Goal: Task Accomplishment & Management: Use online tool/utility

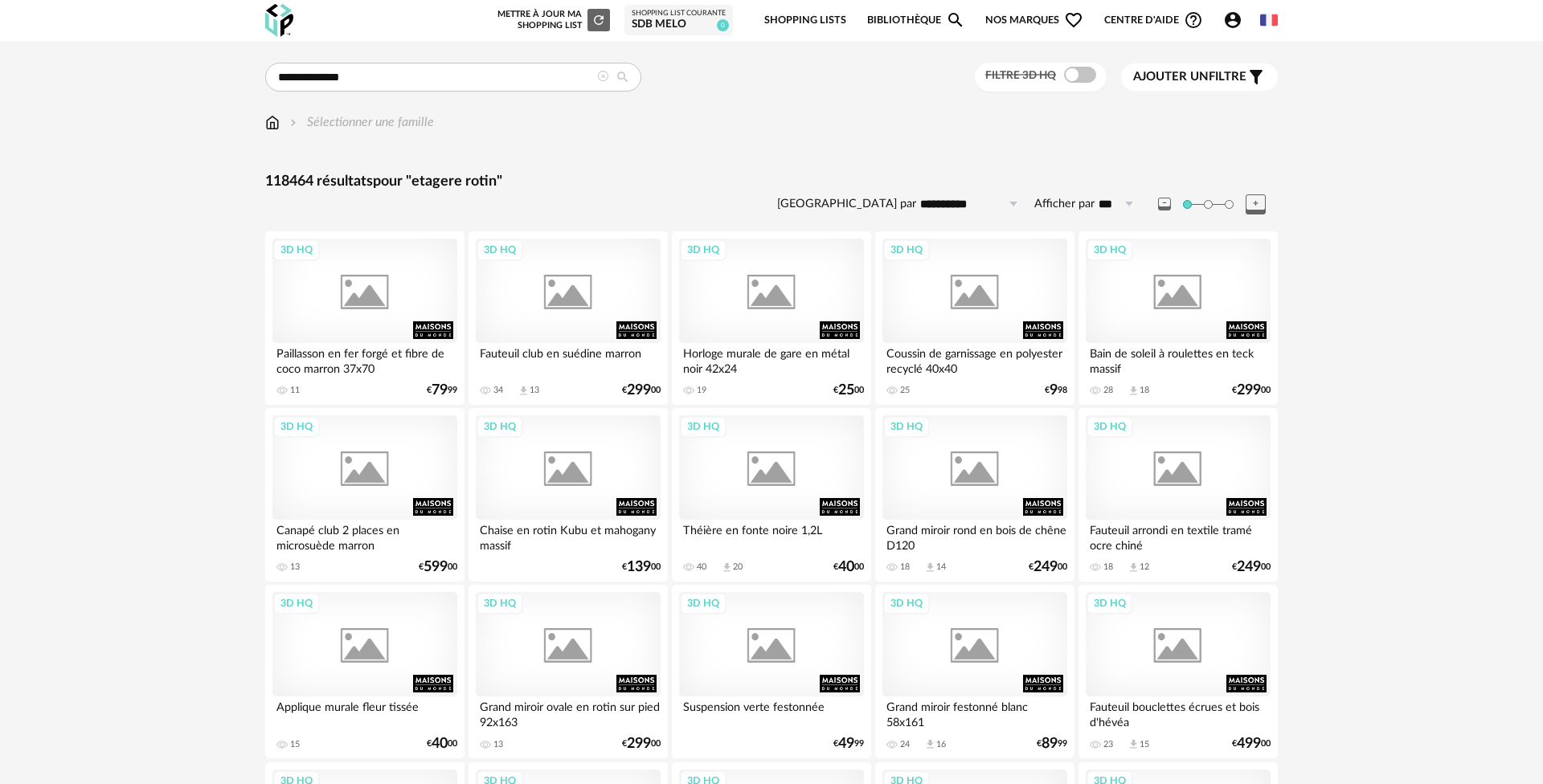
type input "**********"
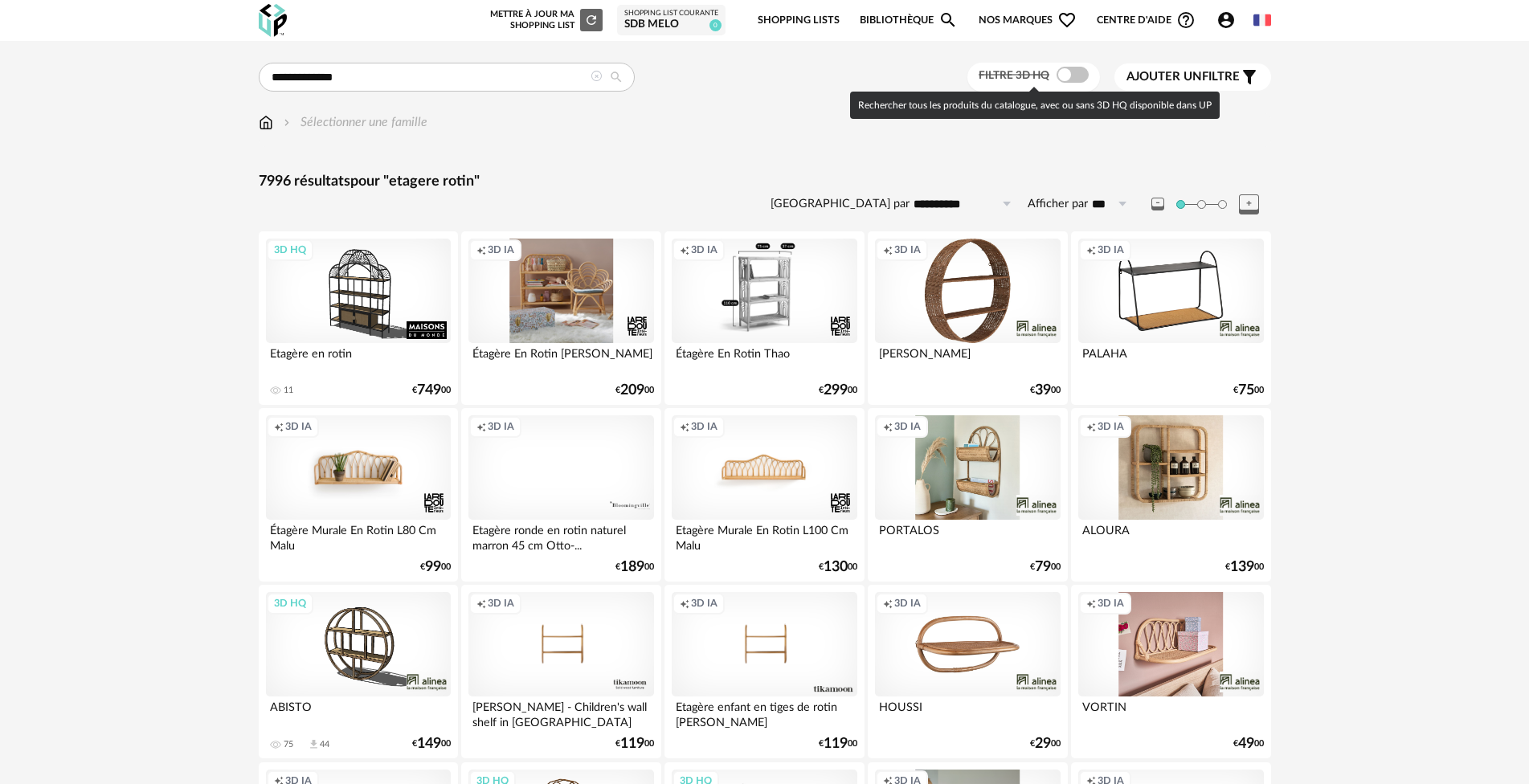
click at [1080, 78] on span at bounding box center [1073, 75] width 32 height 16
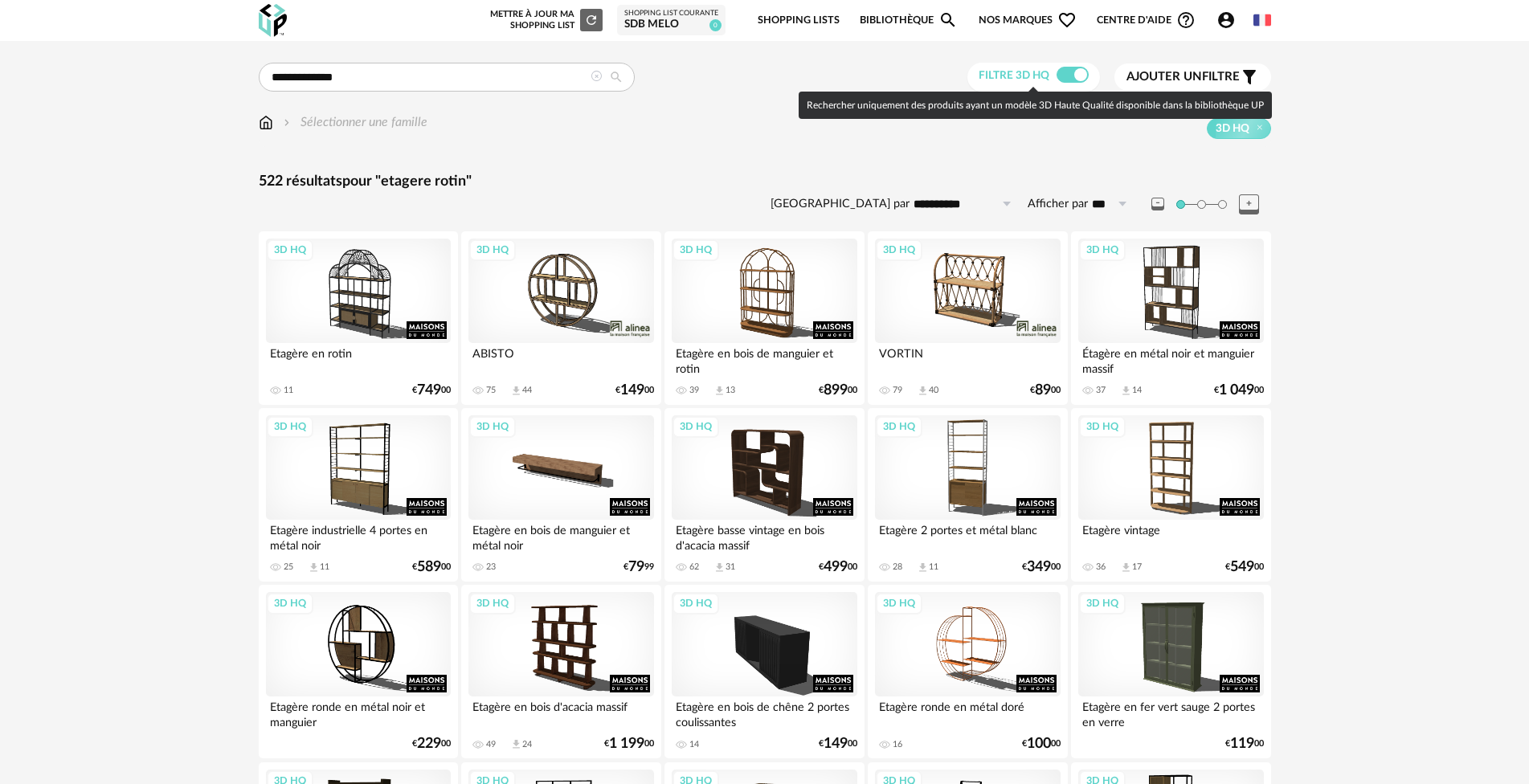
click at [1065, 77] on span at bounding box center [1073, 75] width 32 height 16
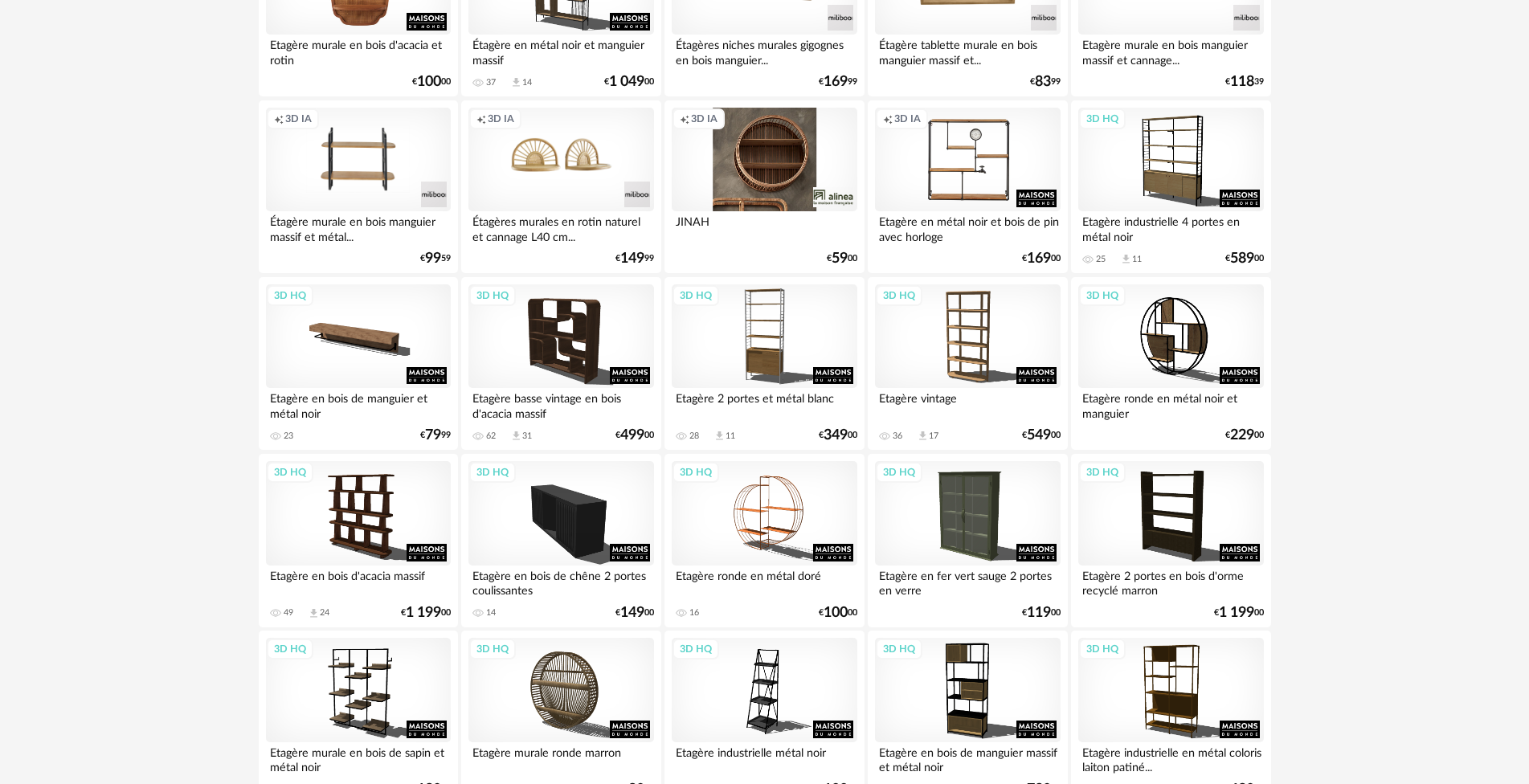
scroll to position [1044, 0]
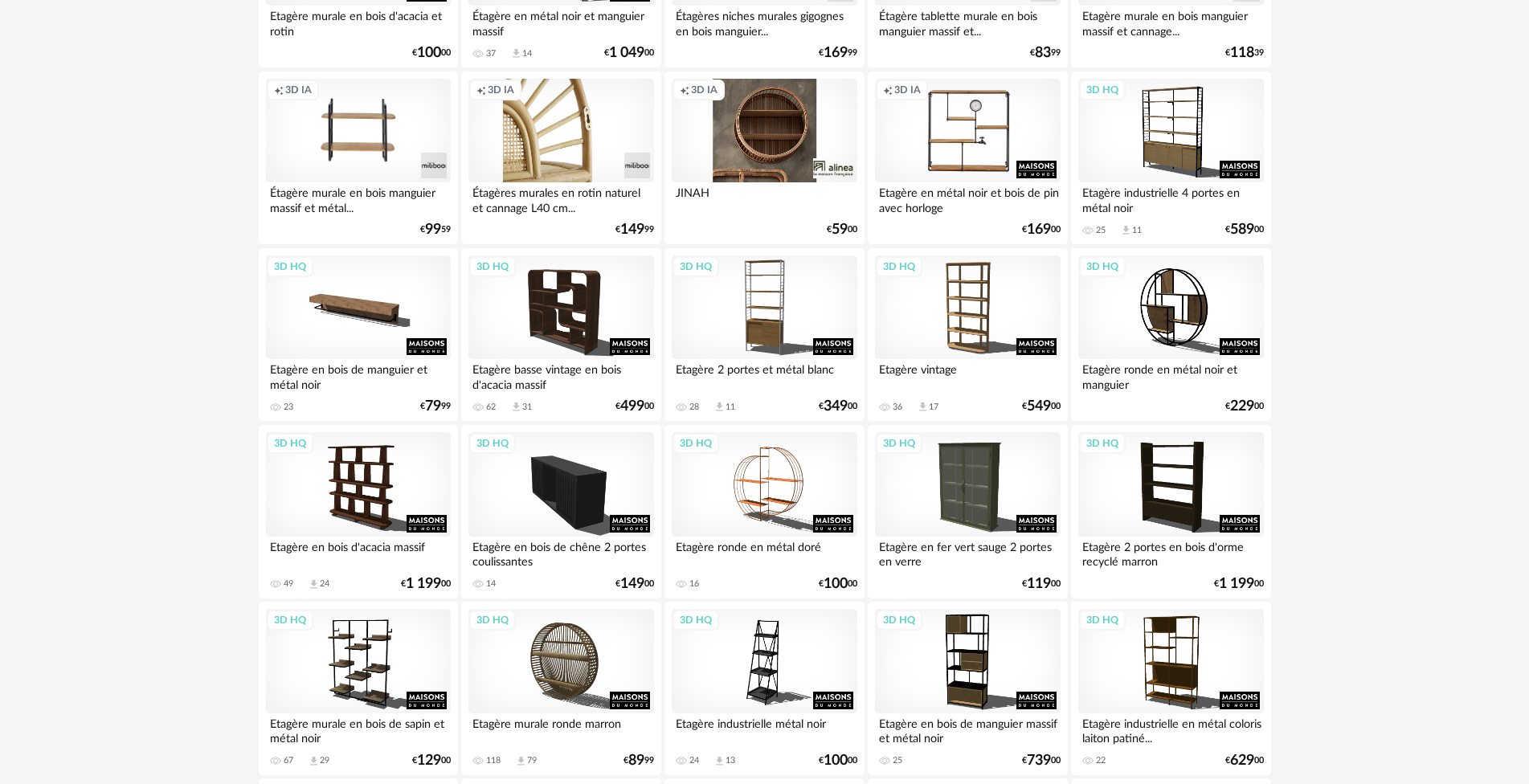
click at [581, 135] on div "Creation icon 3D IA" at bounding box center [560, 131] width 185 height 104
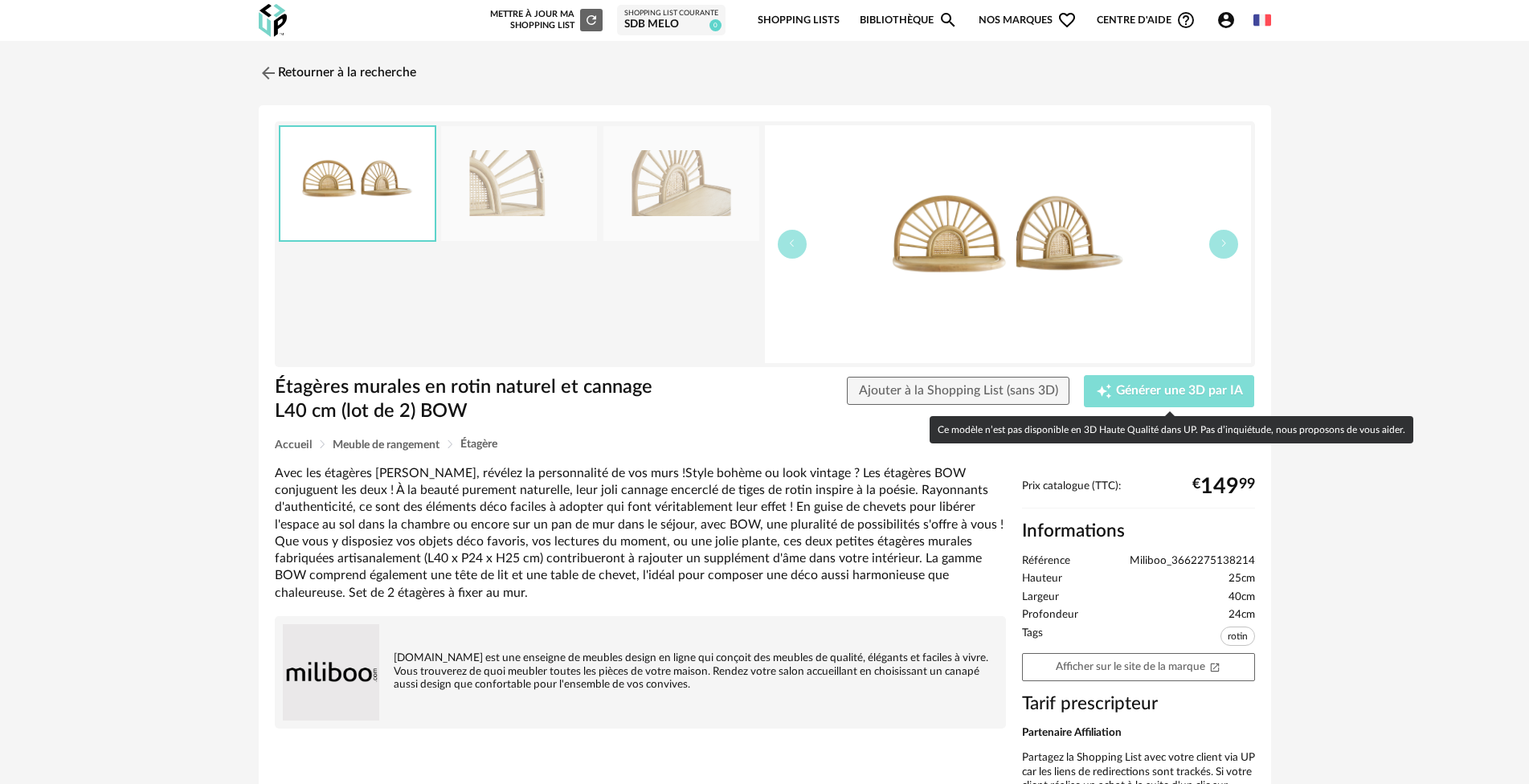
click at [1146, 391] on span "Générer une 3D par IA" at bounding box center [1179, 391] width 127 height 13
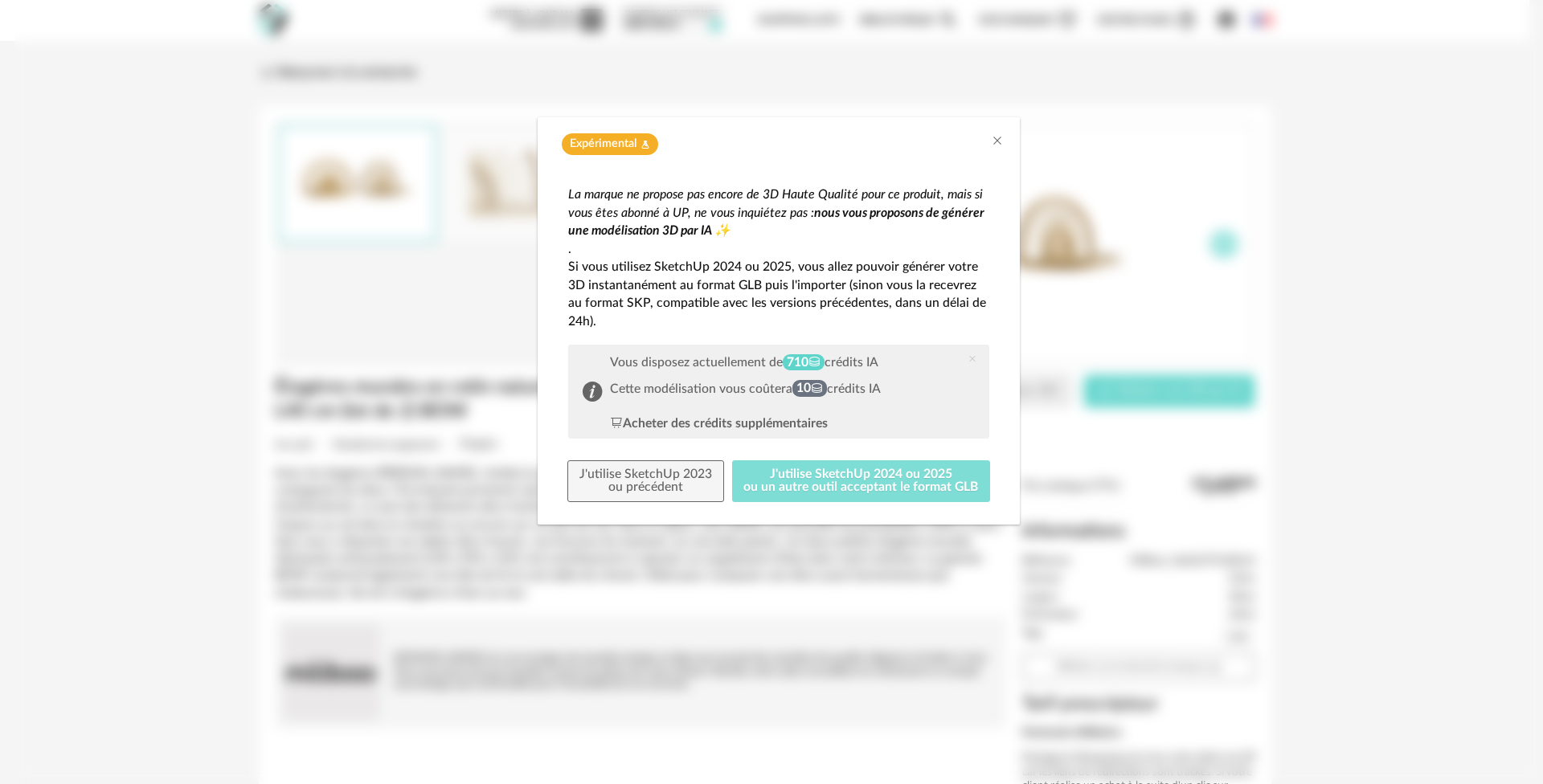
click at [814, 477] on button "J'utilise SketchUp 2024 ou 2025 ou un autre outil acceptant le format GLB" at bounding box center [862, 481] width 259 height 42
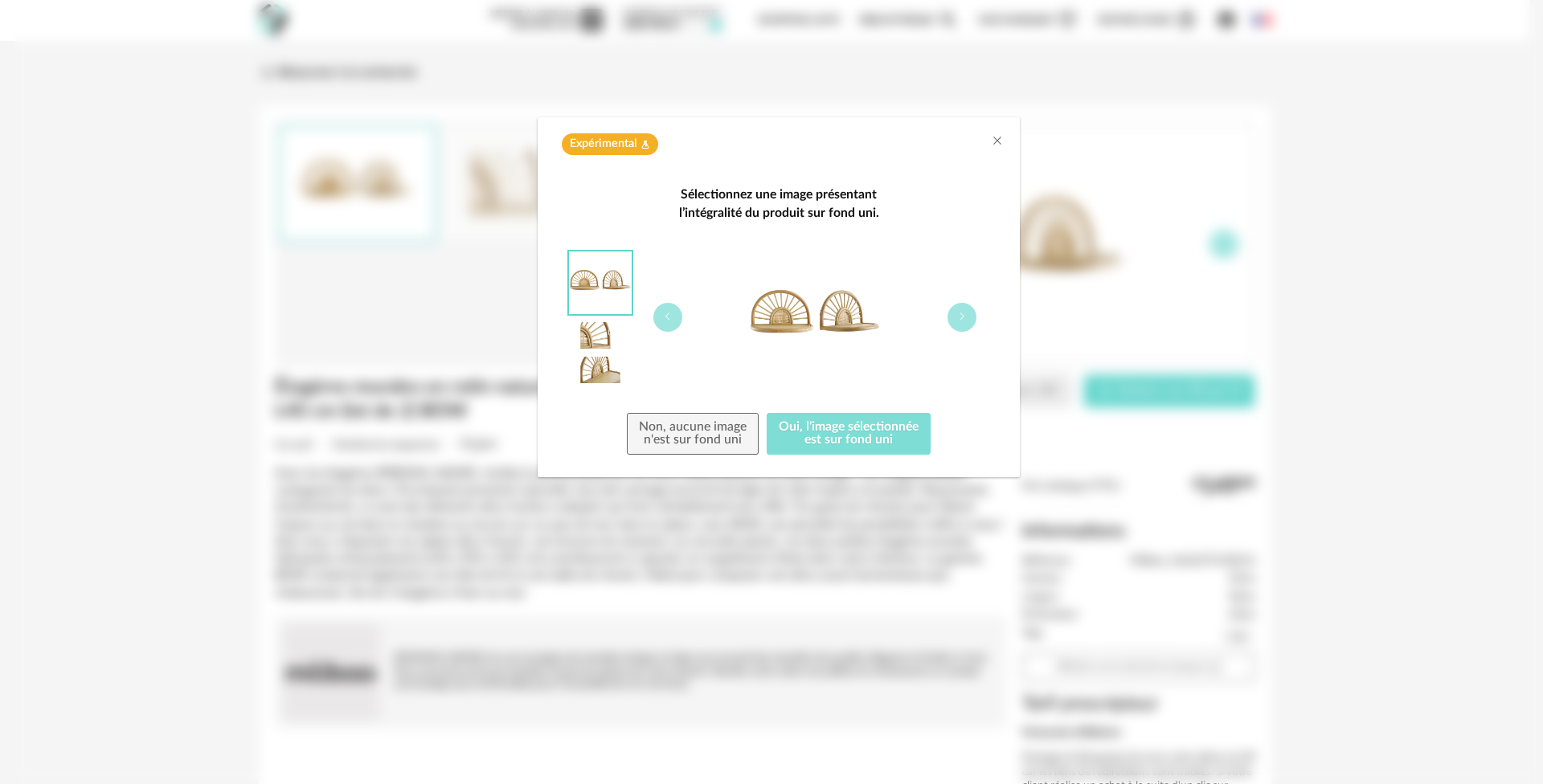
click at [843, 433] on button "Oui, l'image sélectionnée est sur fond uni" at bounding box center [848, 434] width 164 height 42
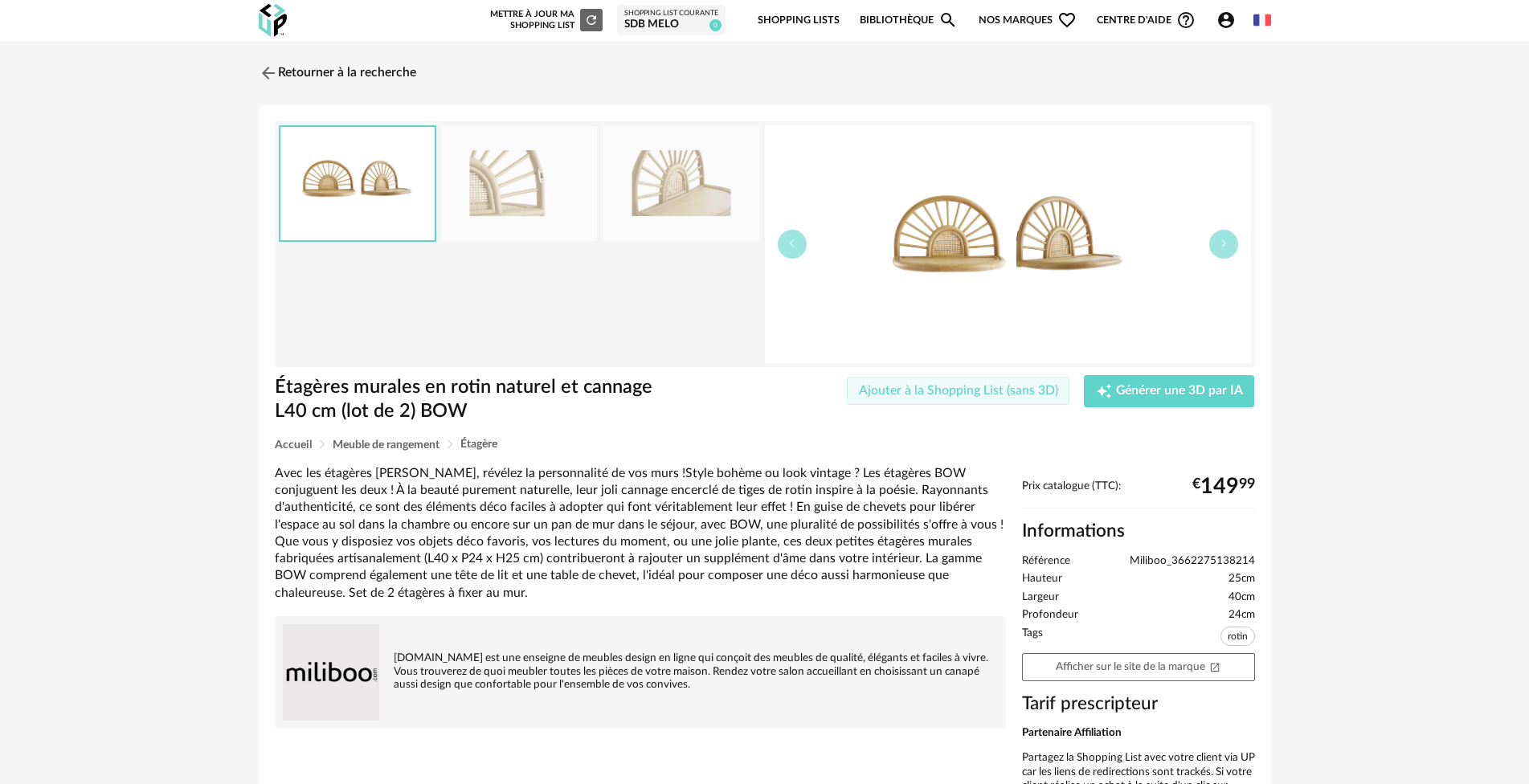
click at [960, 382] on button "Ajouter à la Shopping List (sans 3D)" at bounding box center [959, 391] width 224 height 28
click at [1495, 30] on div at bounding box center [1497, 34] width 13 height 13
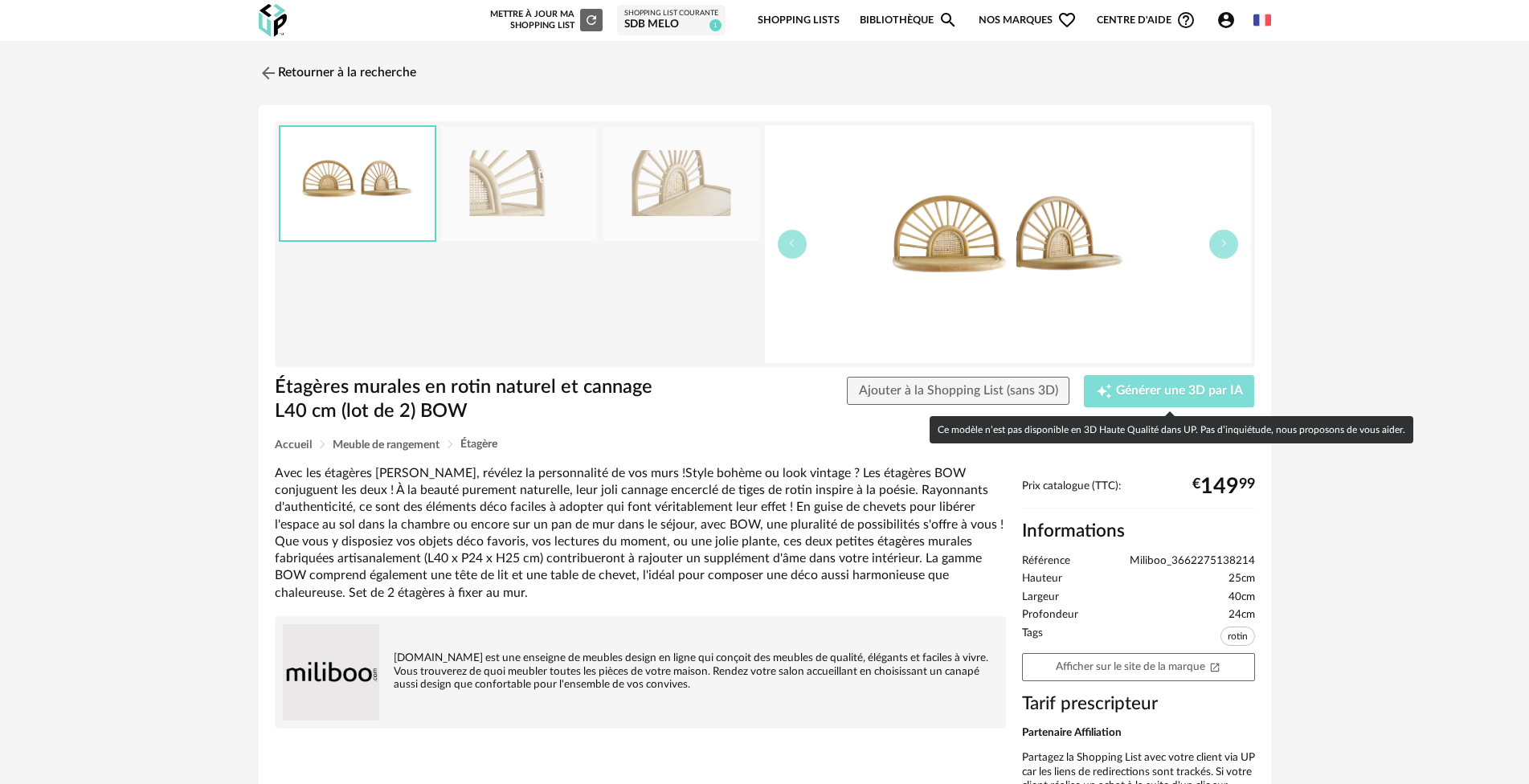
click at [1172, 384] on div "Creation icon Générer une 3D par IA" at bounding box center [1170, 392] width 147 height 16
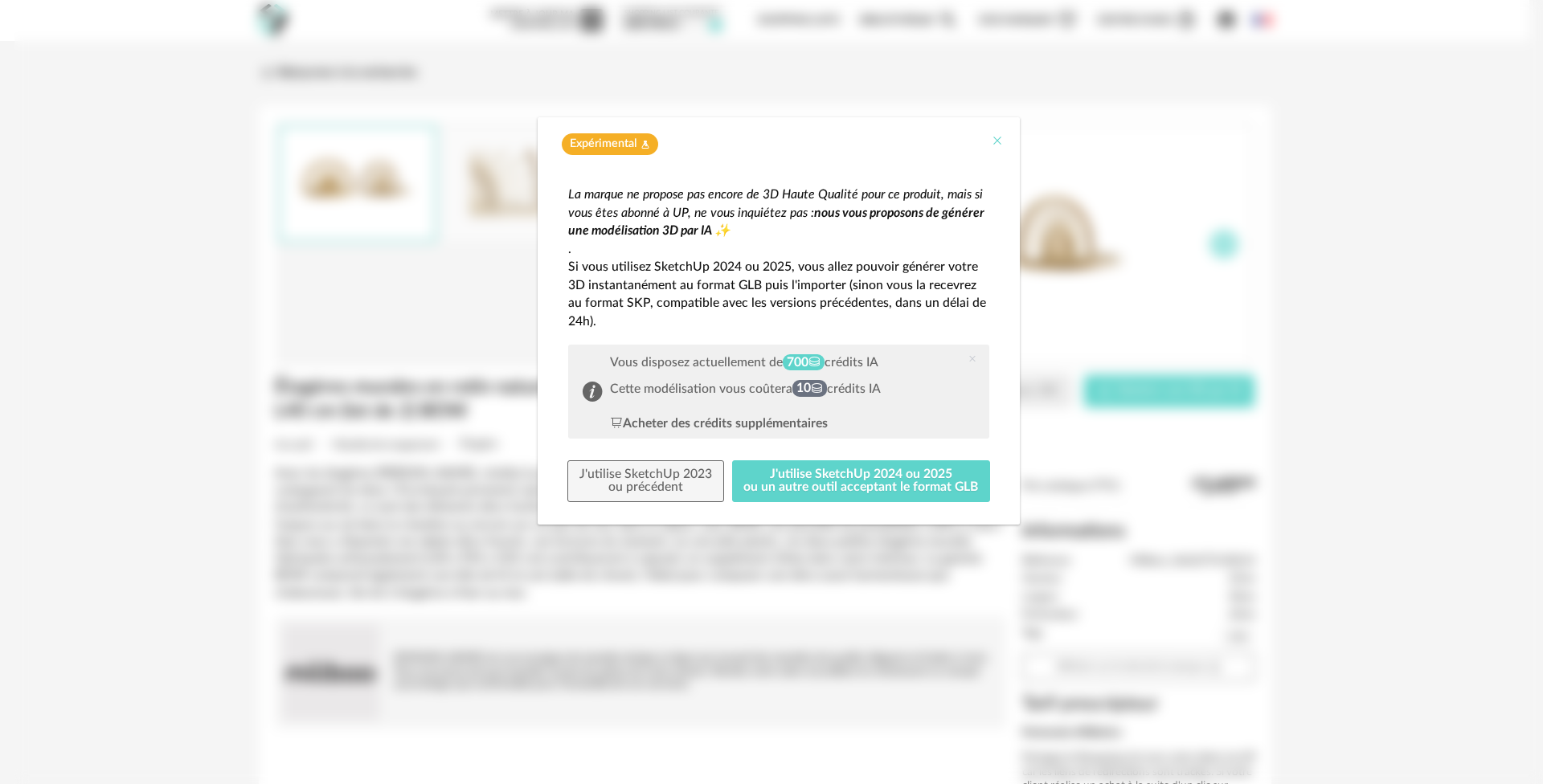
click at [999, 139] on icon "Close" at bounding box center [997, 140] width 13 height 13
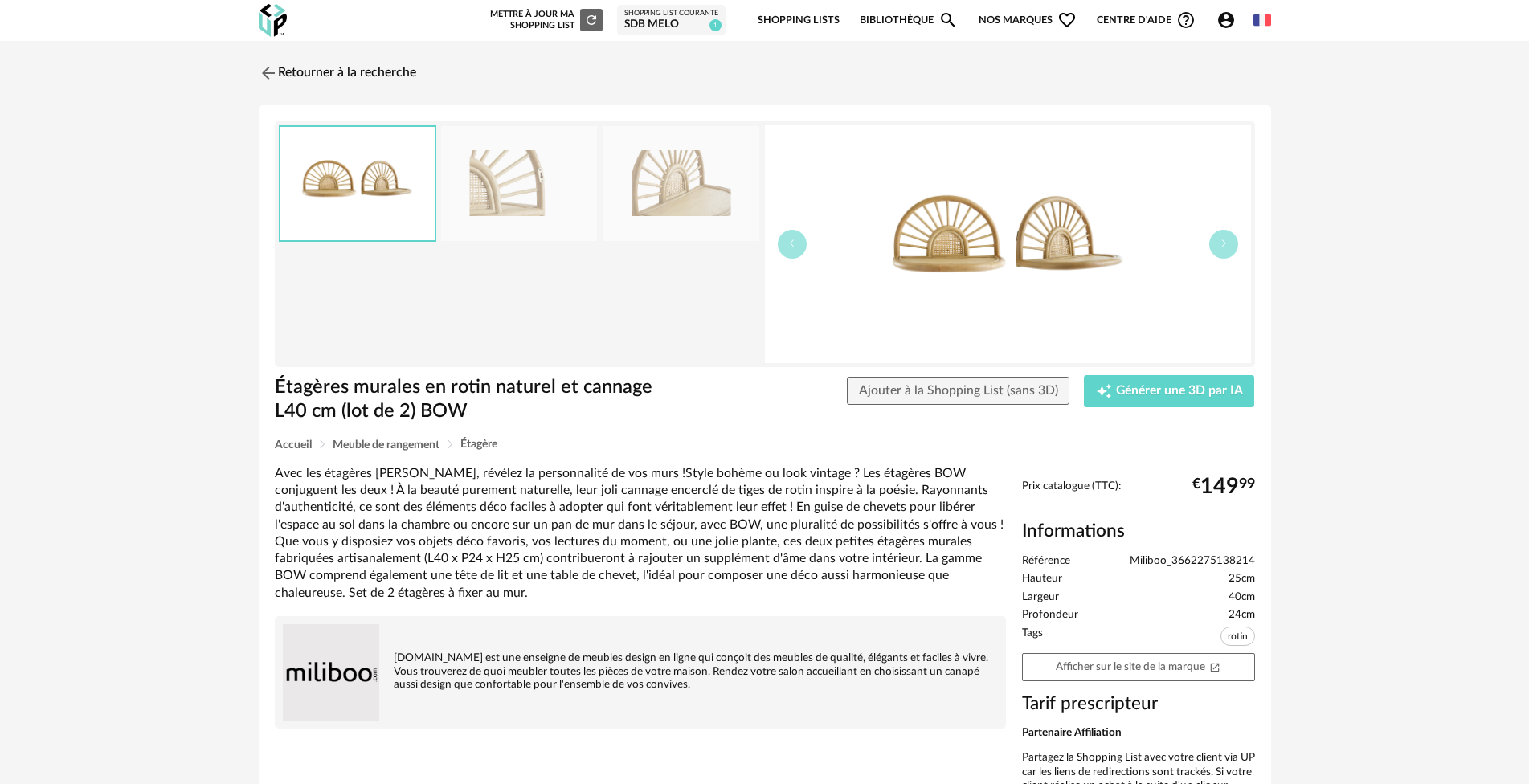
click at [903, 20] on link "Bibliothèque Magnify icon" at bounding box center [909, 21] width 98 height 37
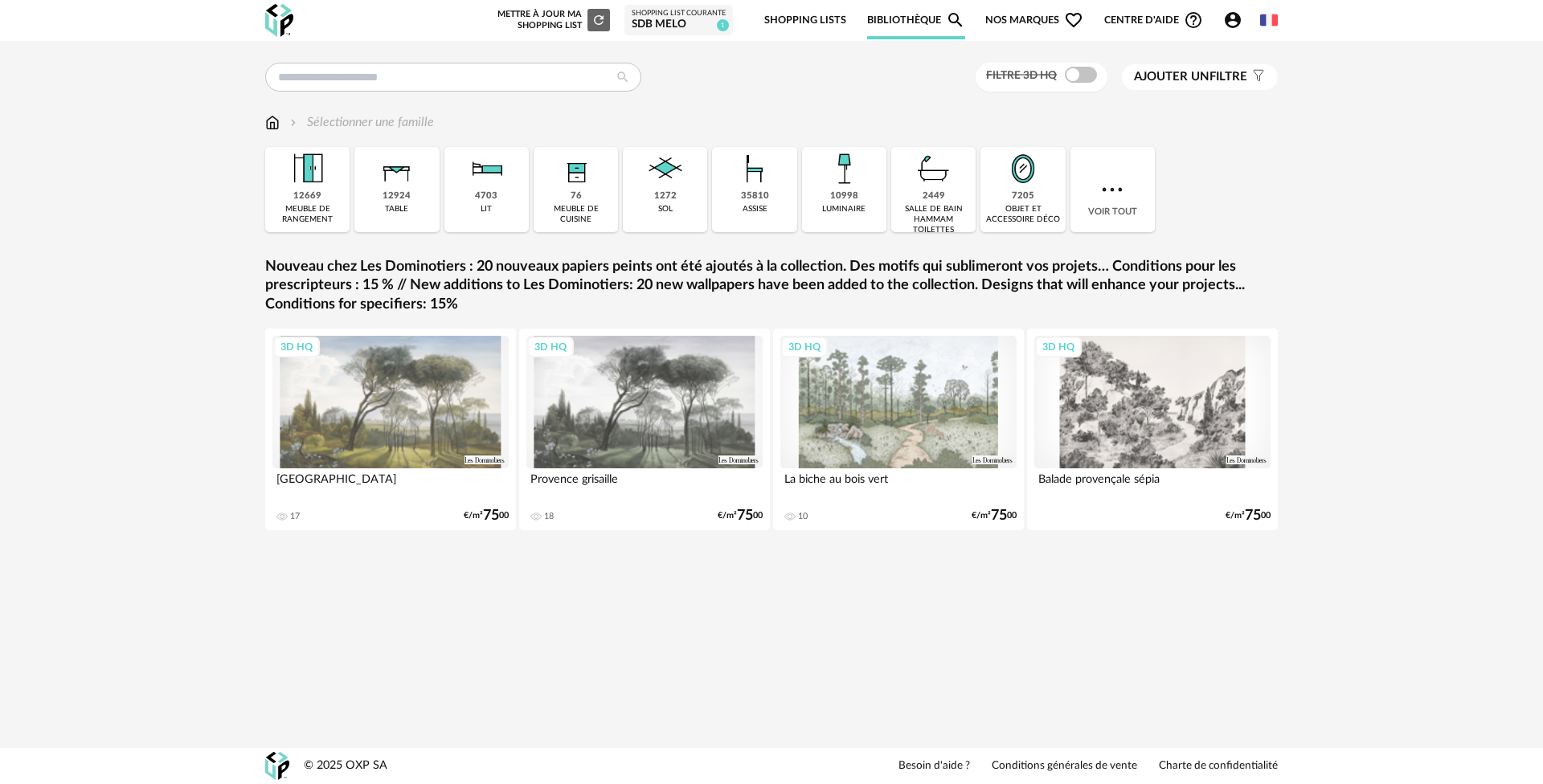
click at [672, 15] on div "Shopping List courante" at bounding box center [679, 14] width 94 height 10
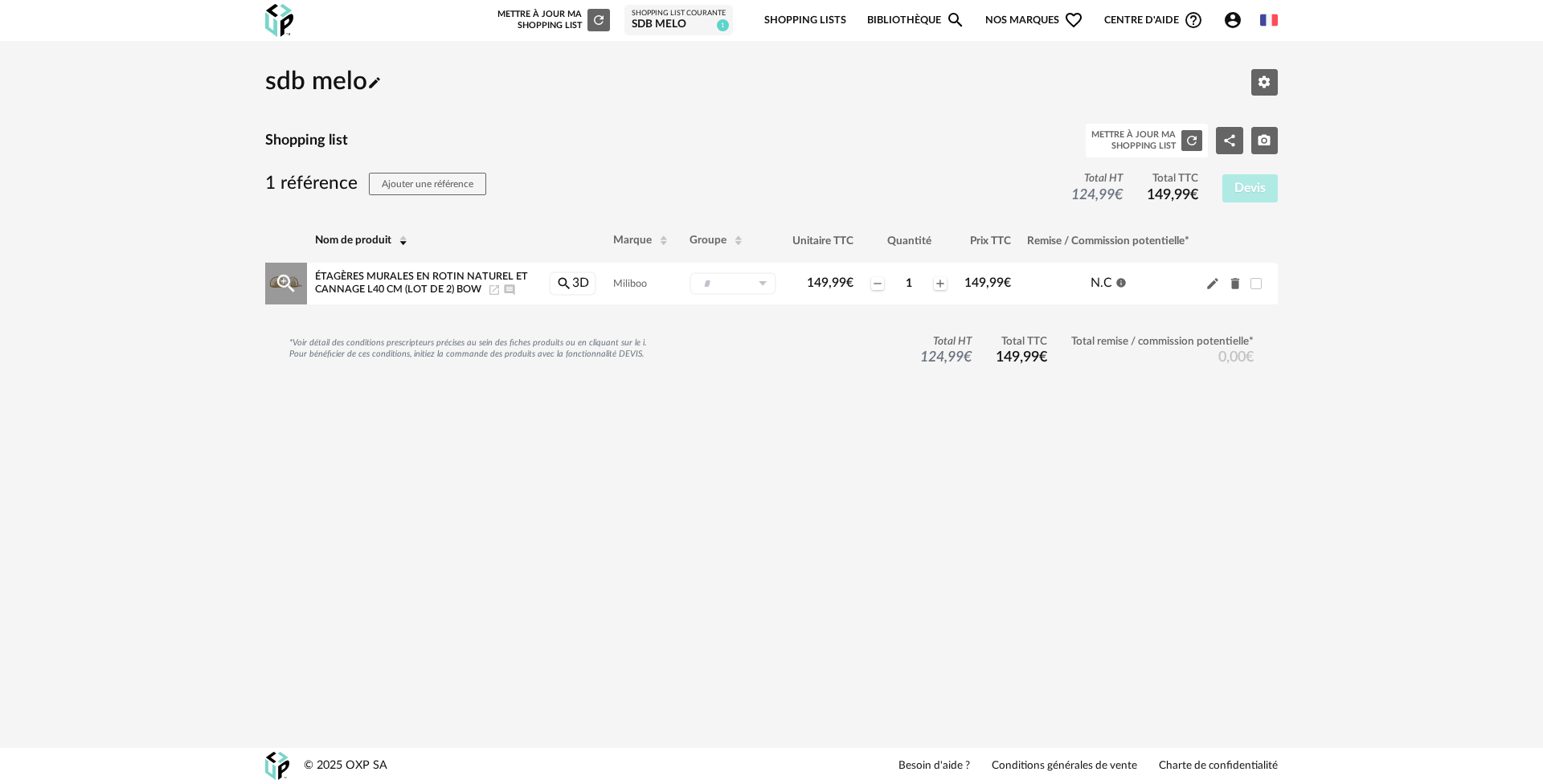
click at [507, 289] on icon "Ajouter un commentaire" at bounding box center [508, 289] width 11 height 11
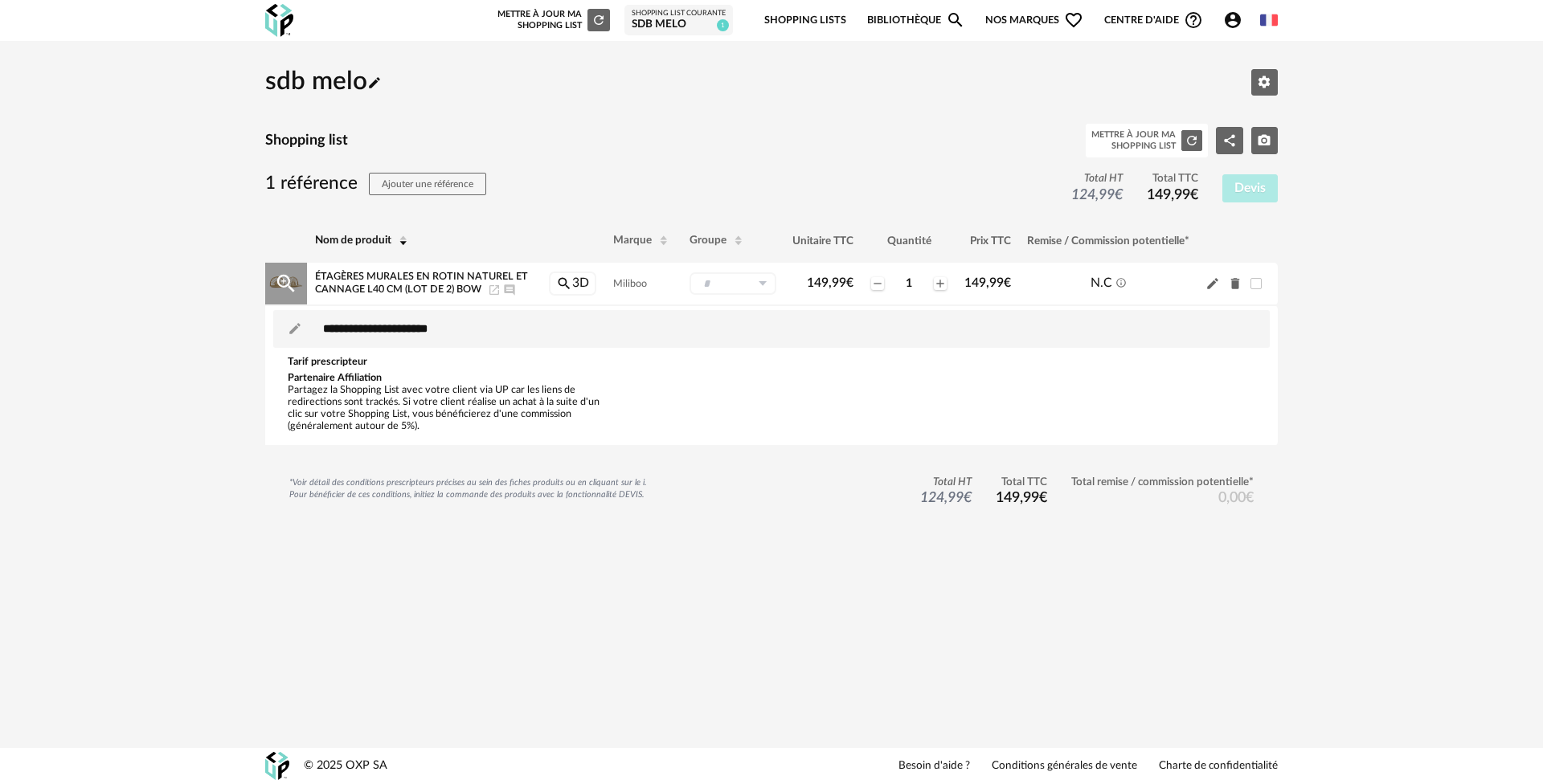
click at [380, 285] on span "Étagères murales en rotin naturel et cannage L40 cm (lot de 2) BOW" at bounding box center [421, 283] width 213 height 23
click at [279, 284] on icon "Magnify Plus Outline icon" at bounding box center [286, 284] width 18 height 18
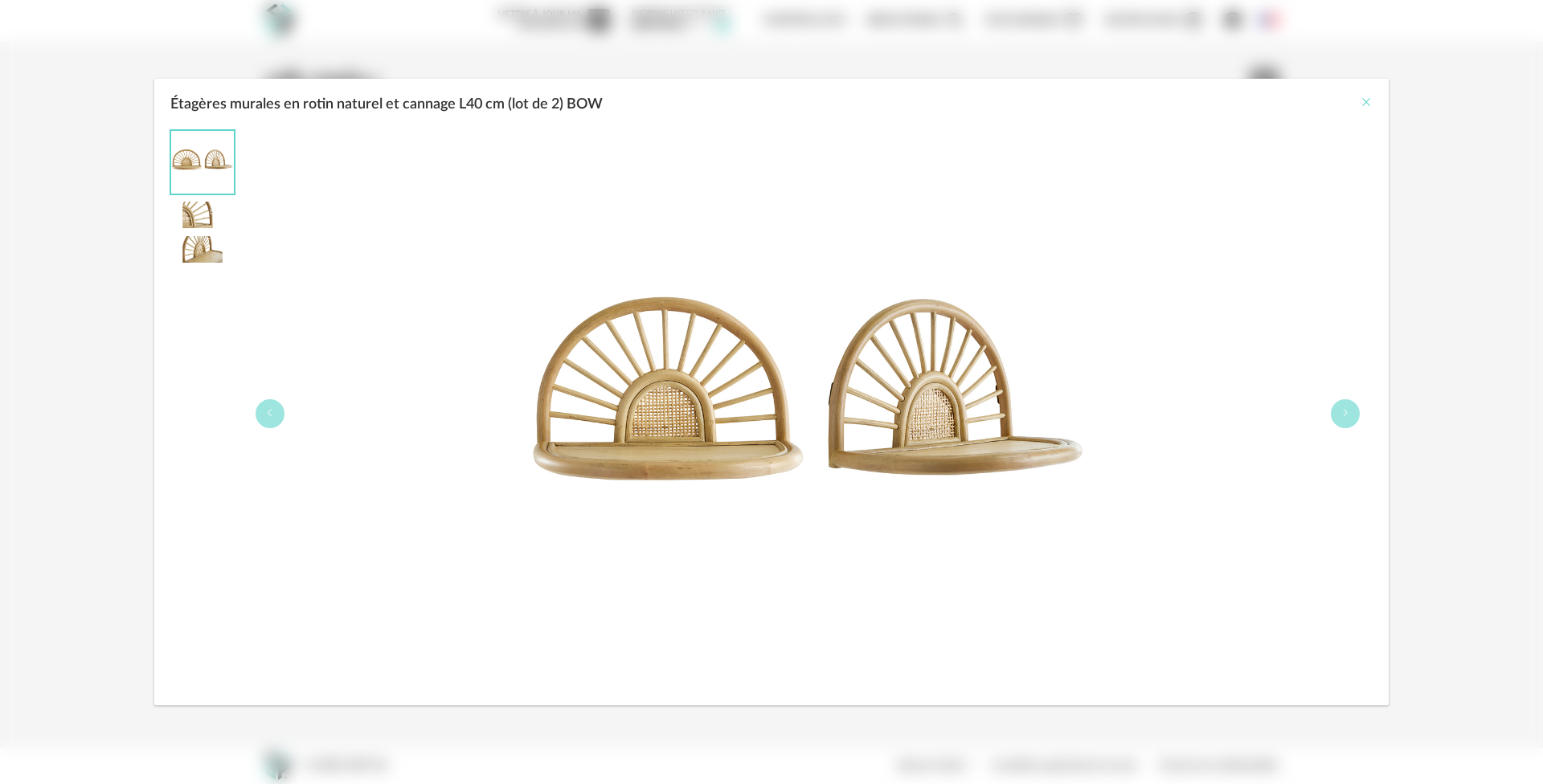
click at [1365, 101] on icon "Close" at bounding box center [1365, 101] width 13 height 13
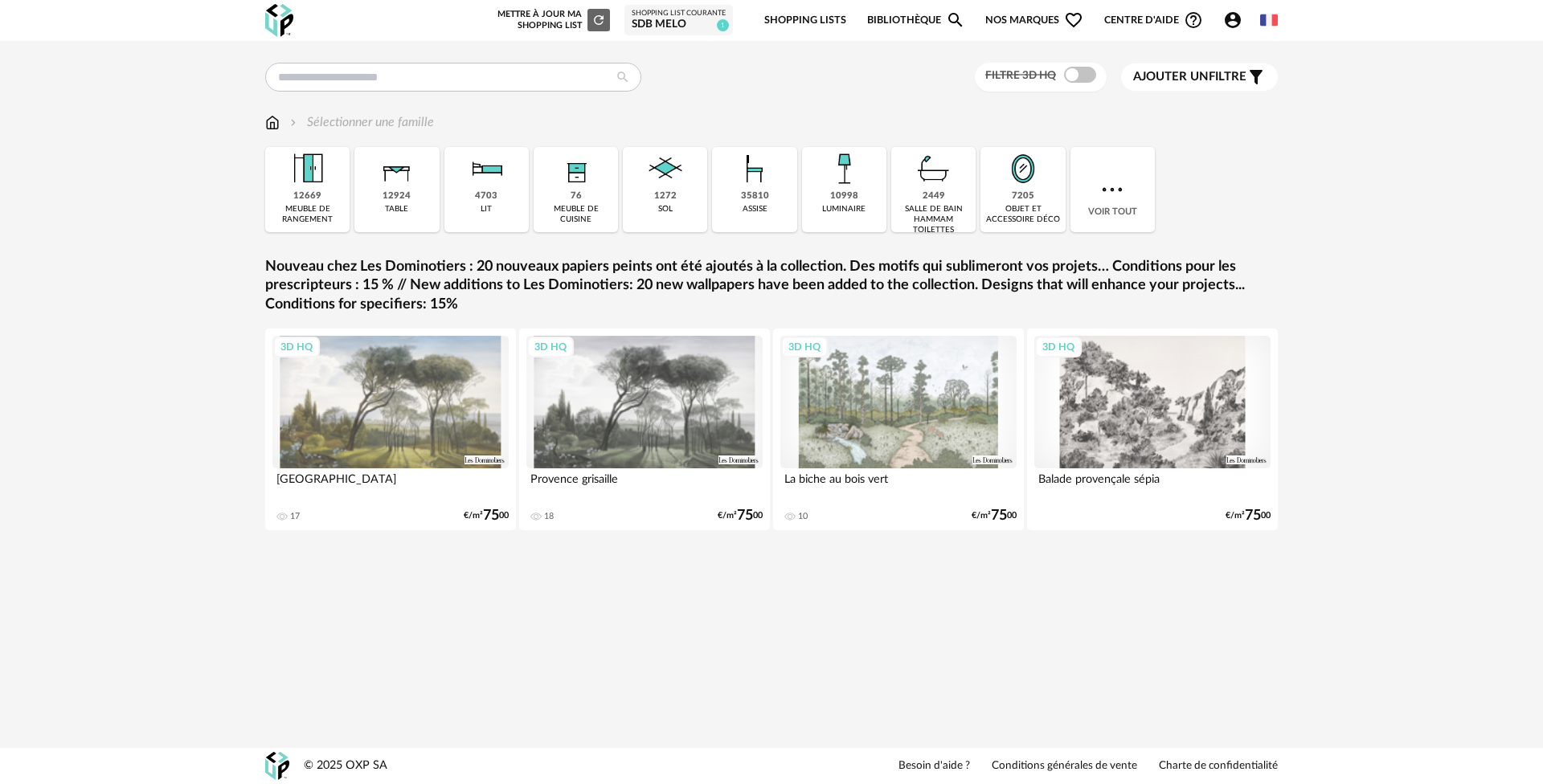
click at [907, 23] on link "Bibliothèque Magnify icon" at bounding box center [916, 21] width 98 height 37
click at [1124, 21] on span "Centre d'aide Help Circle Outline icon" at bounding box center [1153, 21] width 99 height 20
click at [1234, 20] on icon "Account Circle icon" at bounding box center [1233, 21] width 20 height 20
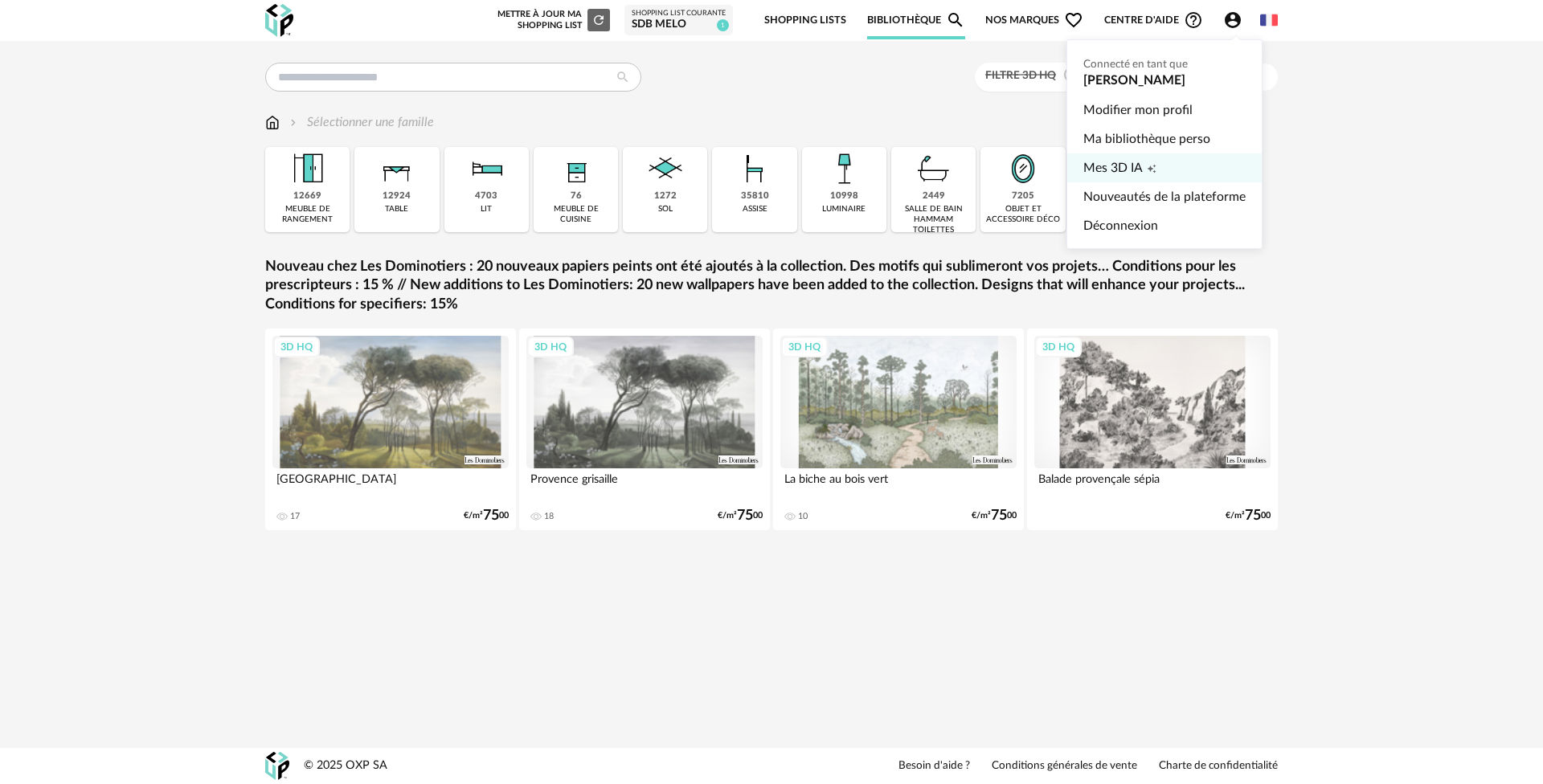
click at [1130, 157] on span "Mes 3D IA" at bounding box center [1113, 167] width 60 height 28
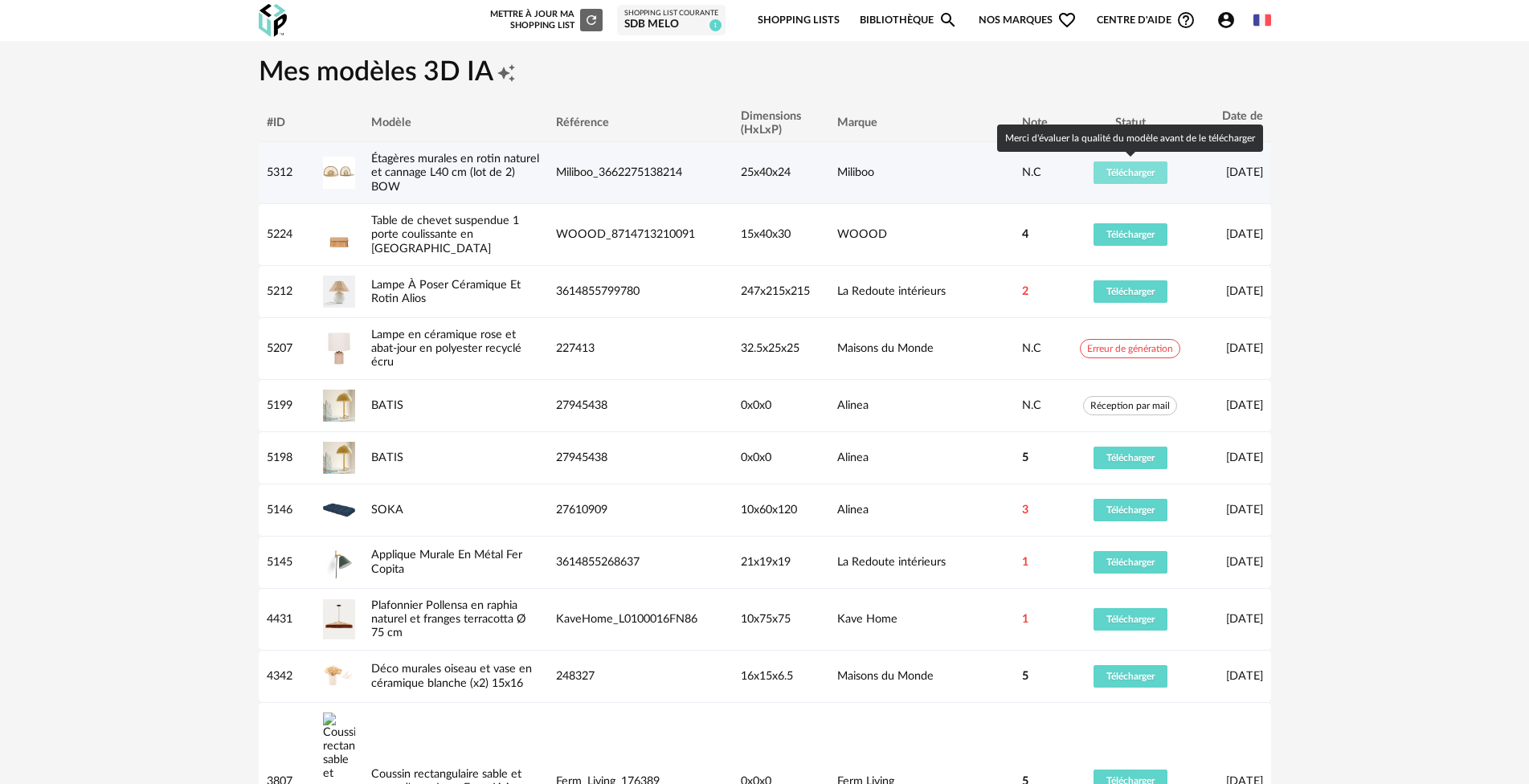
click at [1134, 174] on span "Télécharger" at bounding box center [1130, 173] width 48 height 10
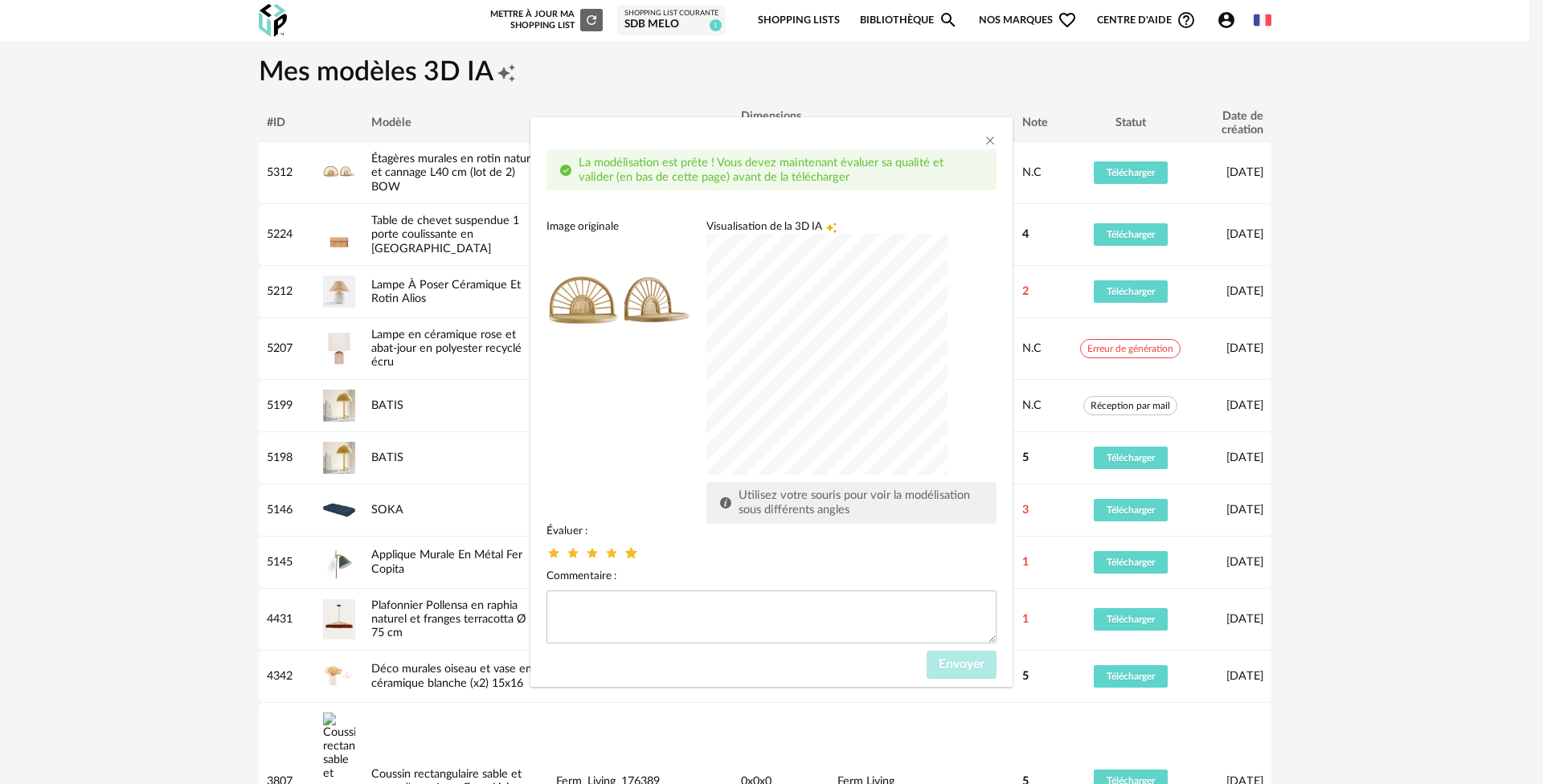
click at [632, 552] on icon "dialog" at bounding box center [631, 551] width 17 height 17
click at [965, 663] on span "Envoyer" at bounding box center [961, 664] width 46 height 13
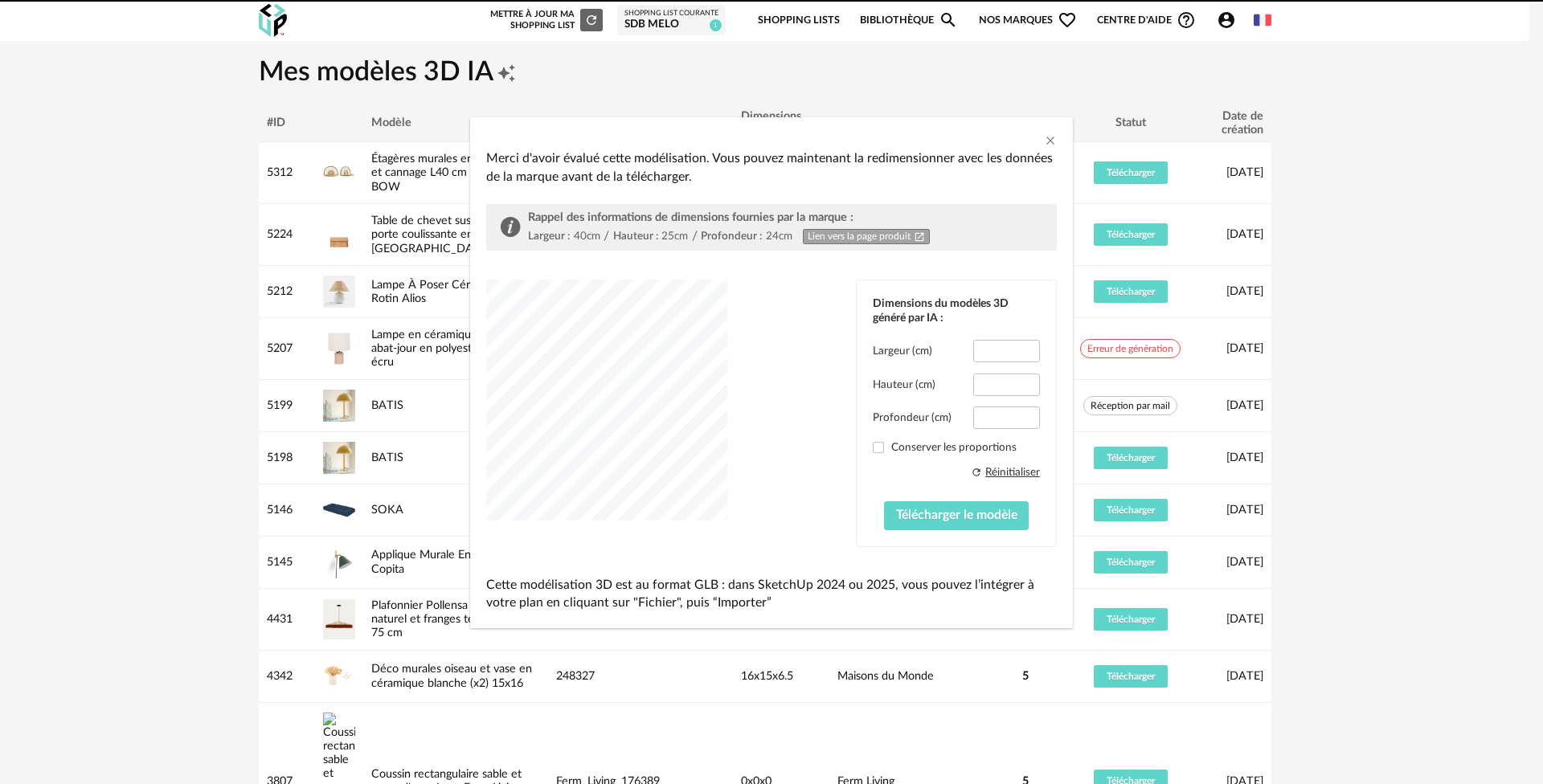
type input "****"
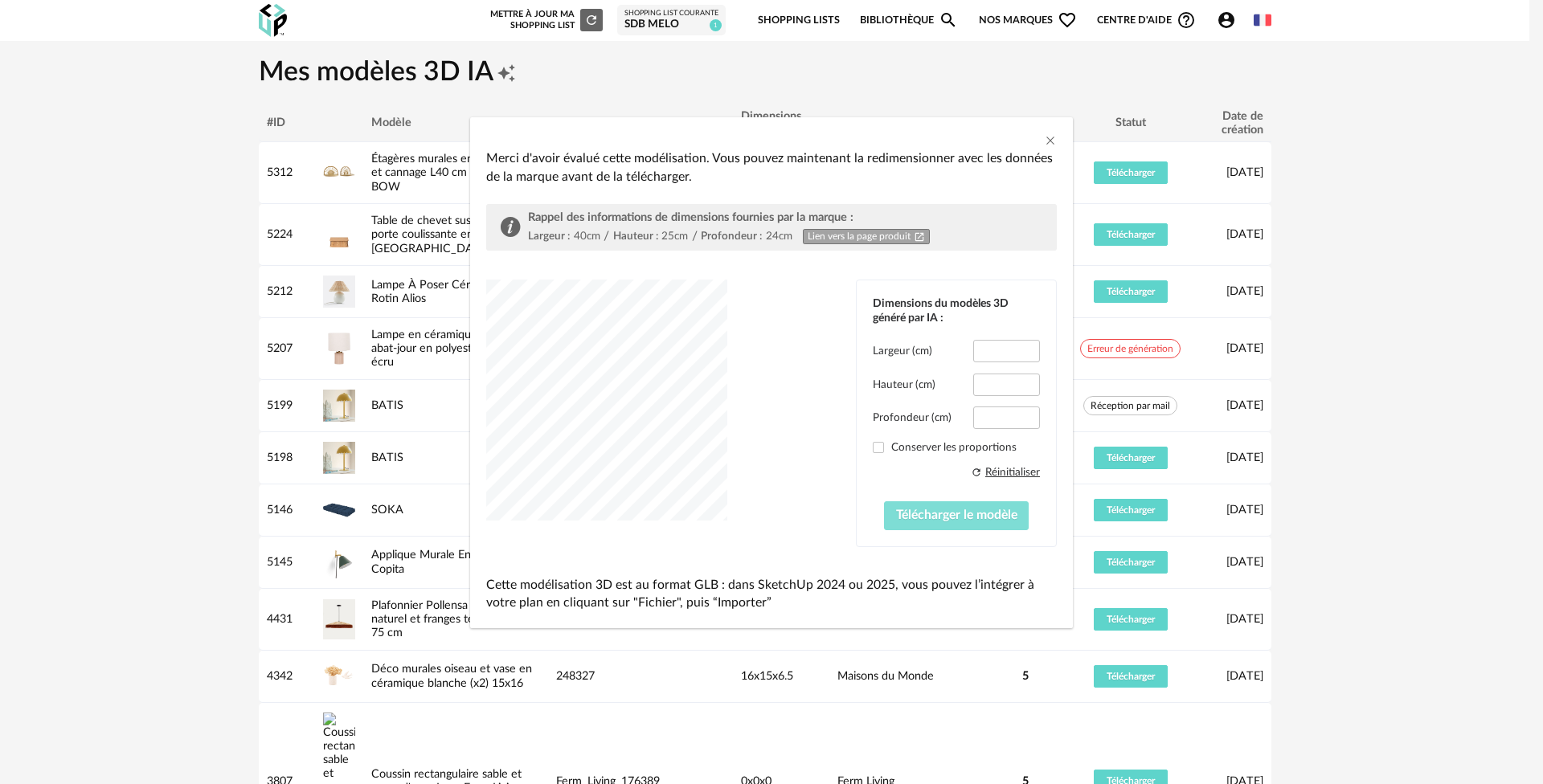
click at [963, 518] on span "Télécharger le modèle" at bounding box center [957, 514] width 122 height 13
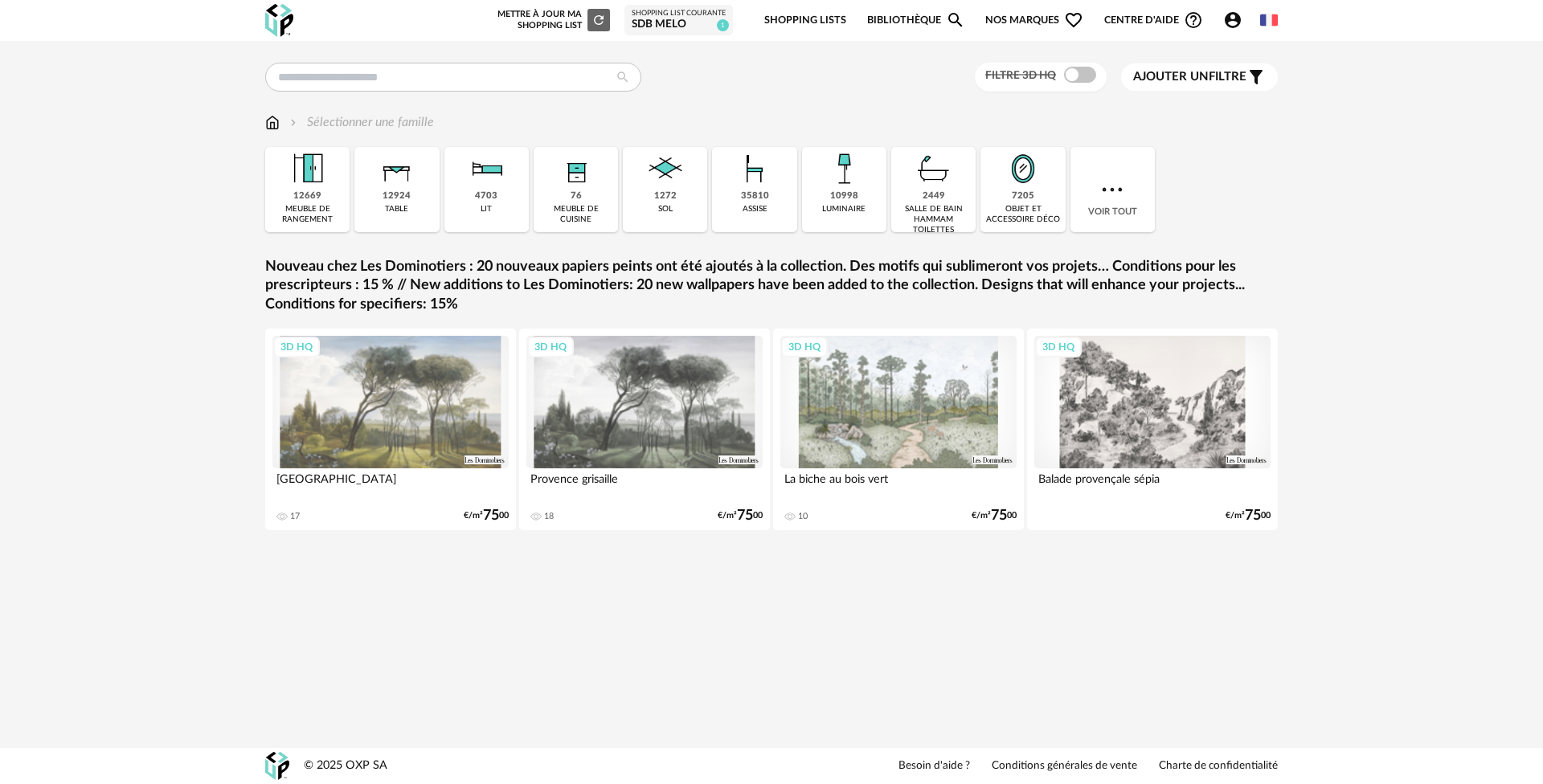
click at [801, 25] on link "Shopping Lists" at bounding box center [806, 21] width 82 height 37
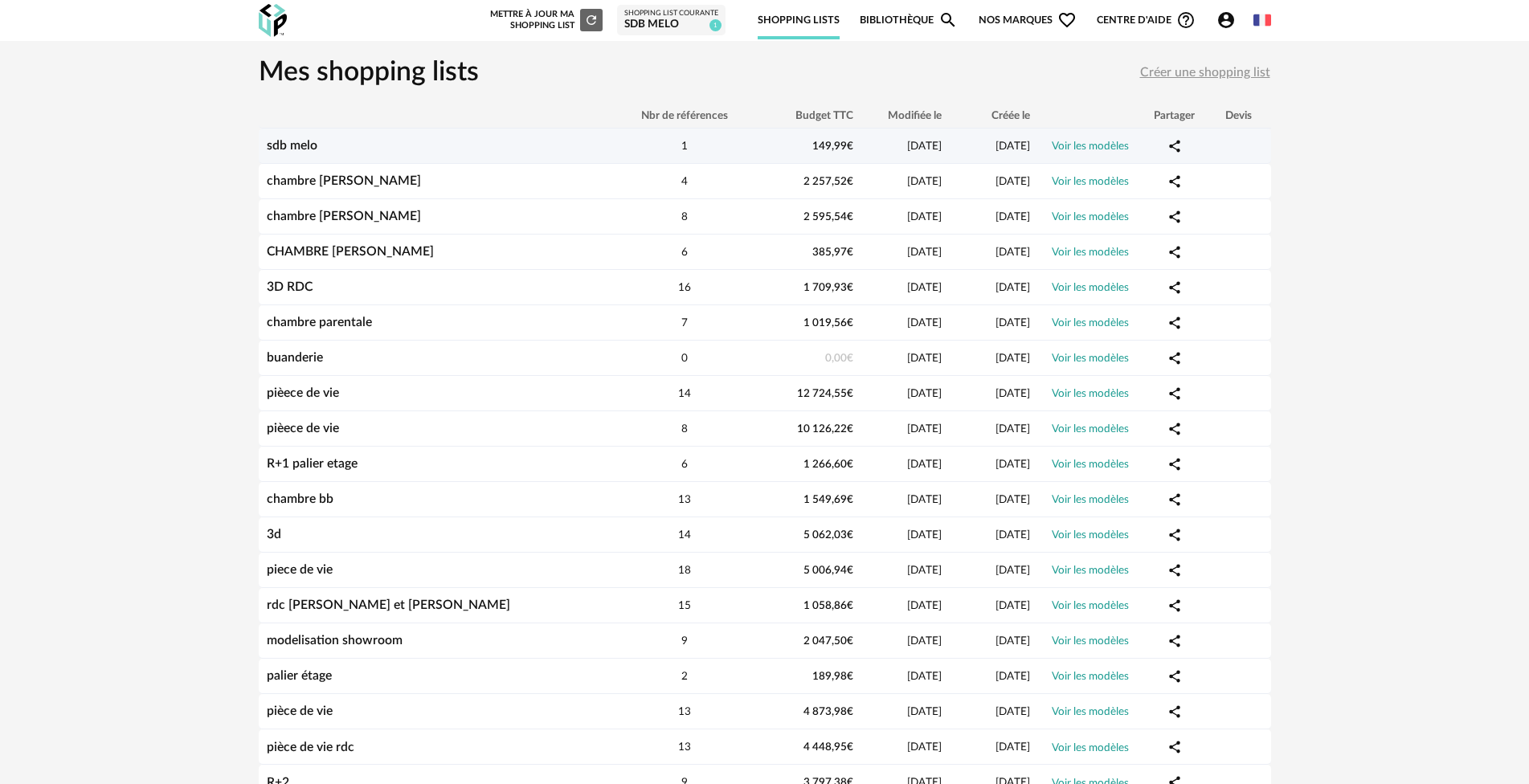
click at [304, 144] on link "sdb melo" at bounding box center [292, 145] width 51 height 13
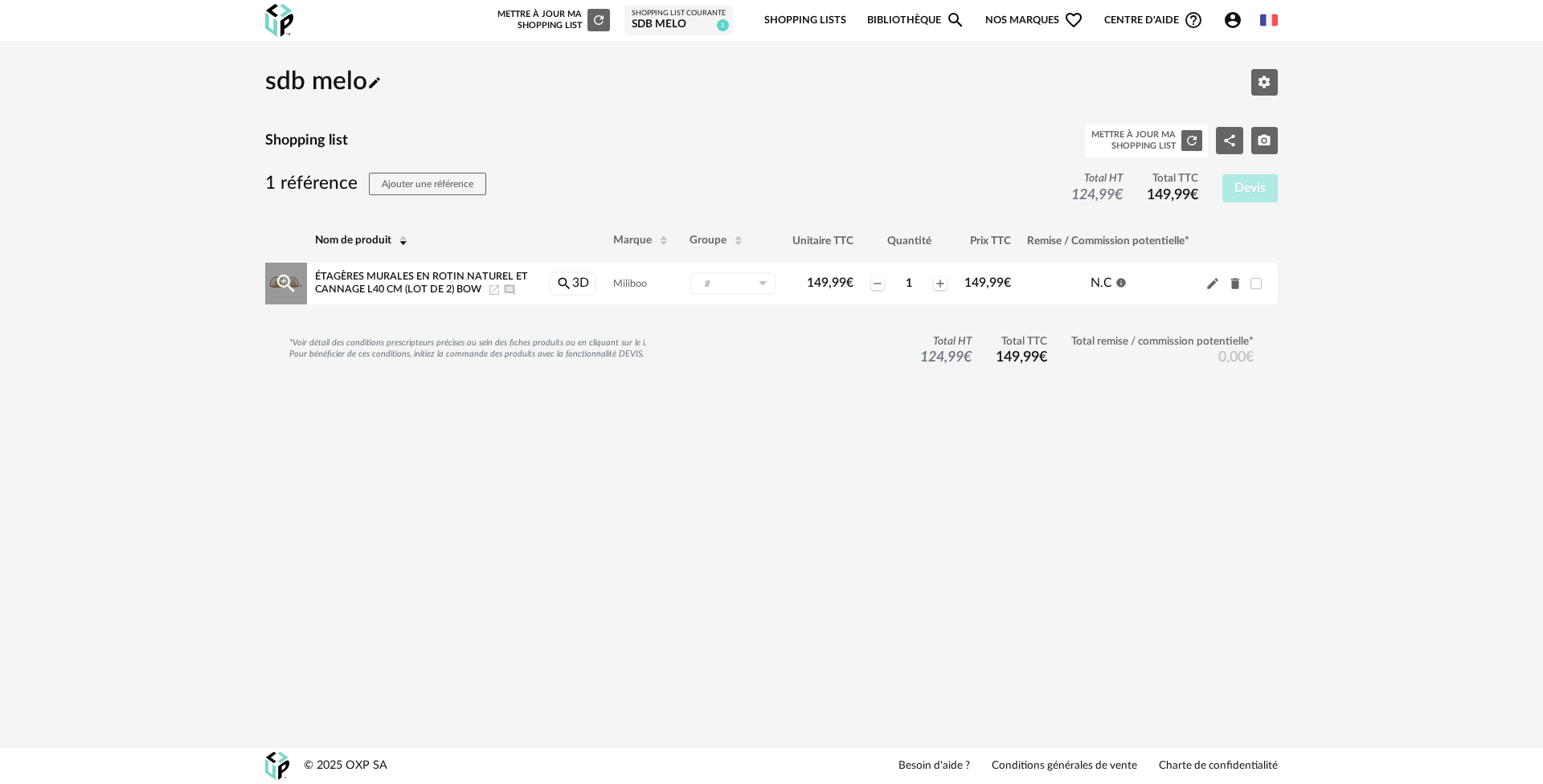
click at [366, 271] on div "Étagères murales en rotin naturel et cannage L40 cm (lot de 2) BOW Launch icon …" at bounding box center [423, 283] width 217 height 25
click at [282, 279] on icon "Magnify Plus Outline icon" at bounding box center [286, 284] width 25 height 25
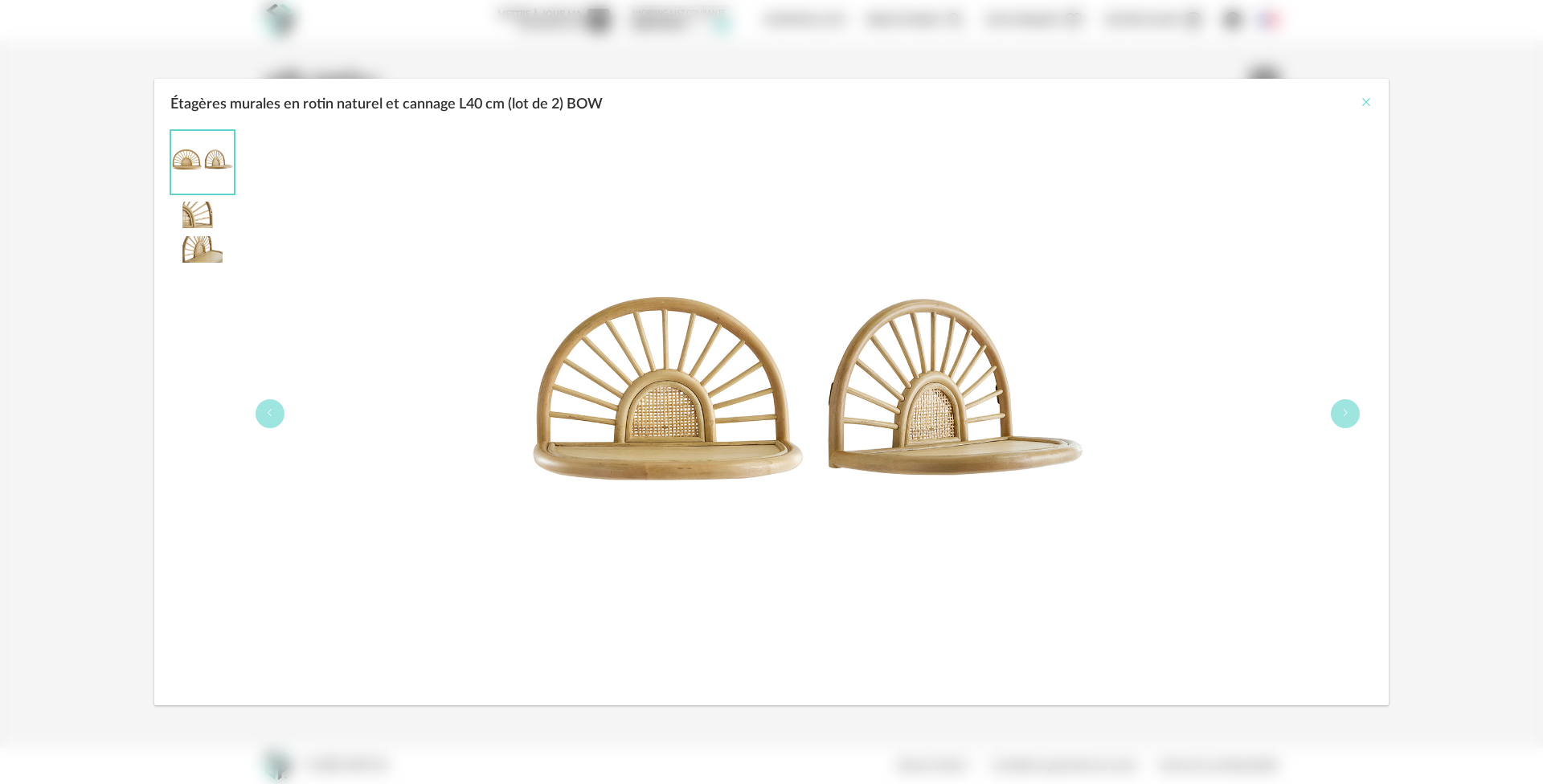
click at [1372, 102] on icon "Close" at bounding box center [1365, 101] width 13 height 13
